Goal: Entertainment & Leisure: Consume media (video, audio)

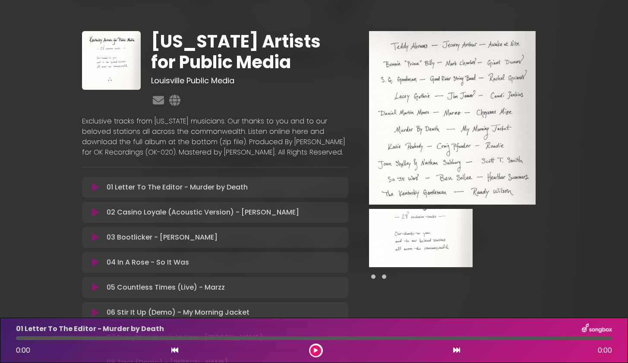
click at [95, 192] on icon at bounding box center [95, 187] width 6 height 9
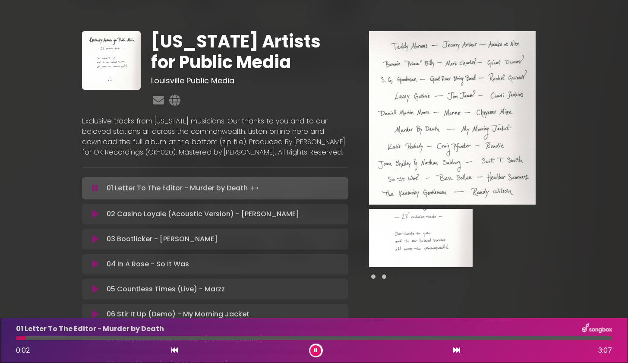
click at [66, 339] on div at bounding box center [314, 338] width 596 height 4
click at [95, 219] on icon at bounding box center [95, 214] width 6 height 9
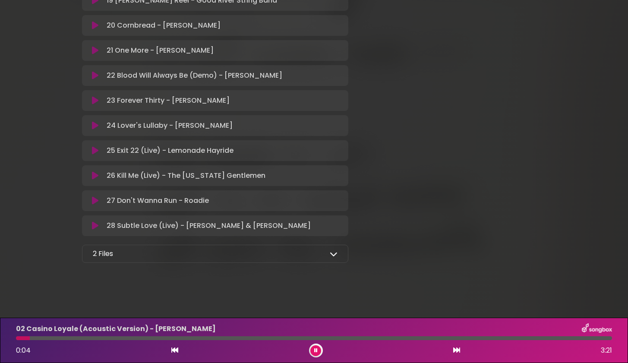
click at [95, 249] on p "2 Files" at bounding box center [103, 254] width 20 height 10
click at [333, 253] on icon at bounding box center [334, 254] width 8 height 8
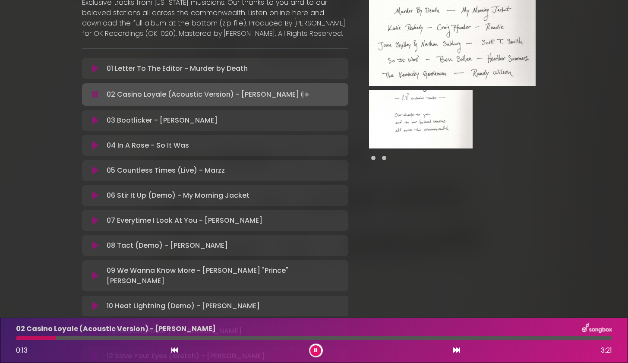
scroll to position [124, 0]
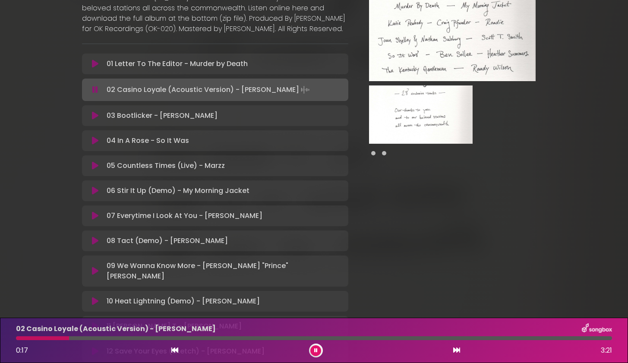
click at [95, 195] on icon at bounding box center [95, 191] width 6 height 9
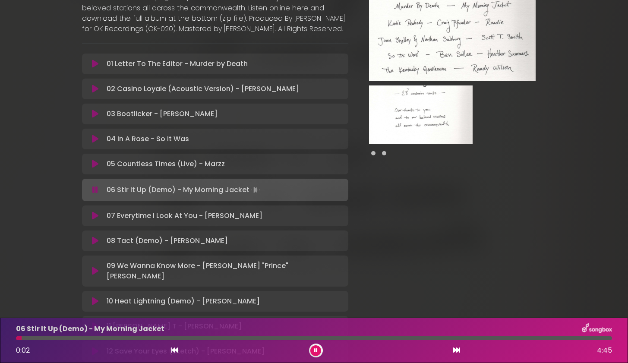
click at [92, 220] on icon at bounding box center [95, 216] width 6 height 9
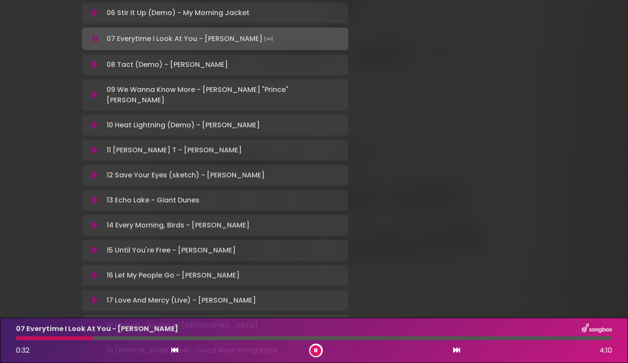
scroll to position [335, 0]
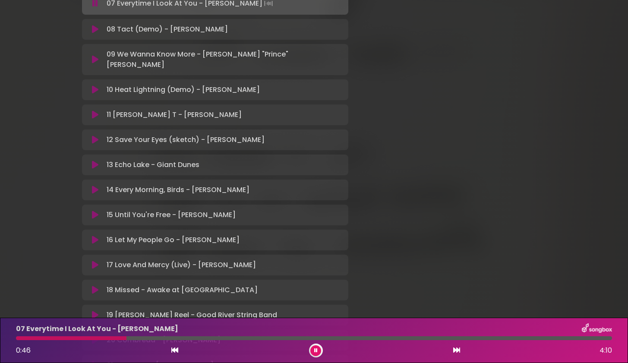
click at [26, 118] on div "[US_STATE] Artists for Public Media Louisville Public Media ×" at bounding box center [314, 154] width 628 height 959
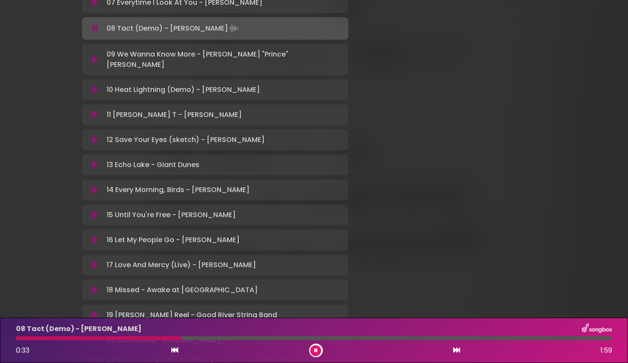
click at [95, 64] on icon at bounding box center [95, 59] width 6 height 9
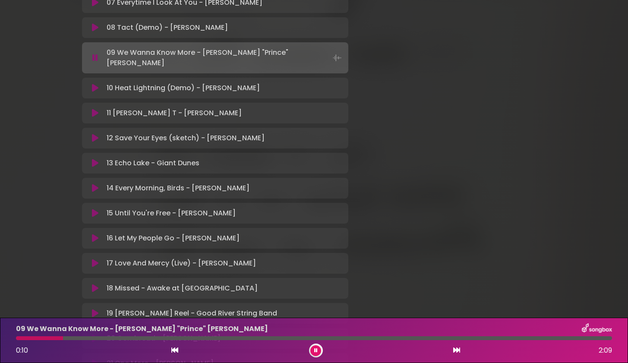
click at [94, 140] on icon at bounding box center [95, 138] width 6 height 9
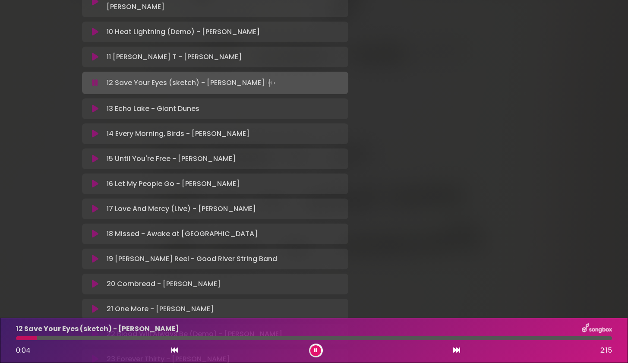
scroll to position [391, 0]
click at [94, 135] on icon at bounding box center [95, 134] width 6 height 9
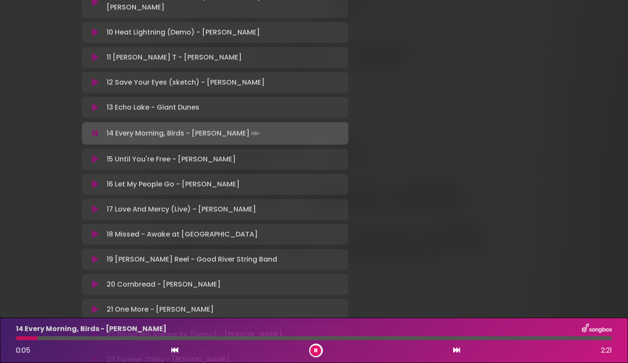
click at [82, 339] on div at bounding box center [314, 338] width 596 height 4
click at [146, 339] on div at bounding box center [314, 338] width 596 height 4
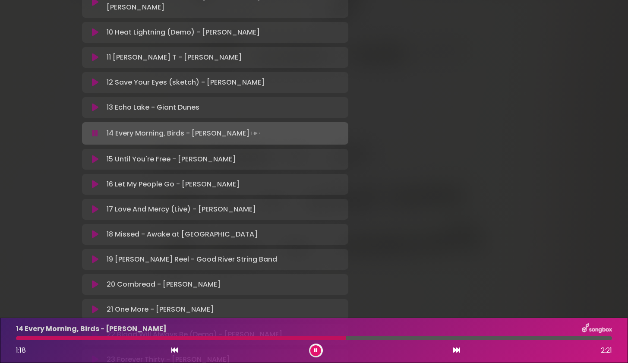
click at [381, 124] on div at bounding box center [453, 104] width 198 height 928
click at [96, 136] on icon at bounding box center [95, 133] width 6 height 9
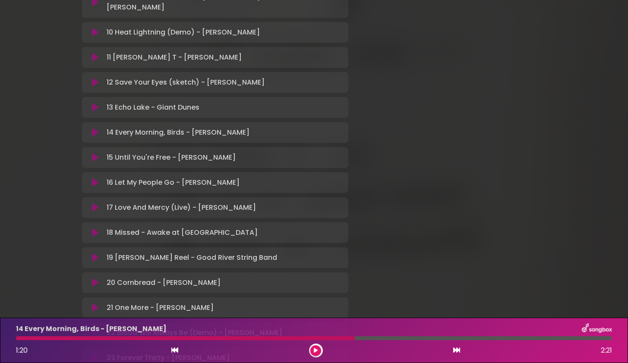
click at [468, 130] on div at bounding box center [453, 103] width 198 height 926
